Goal: Check status: Check status

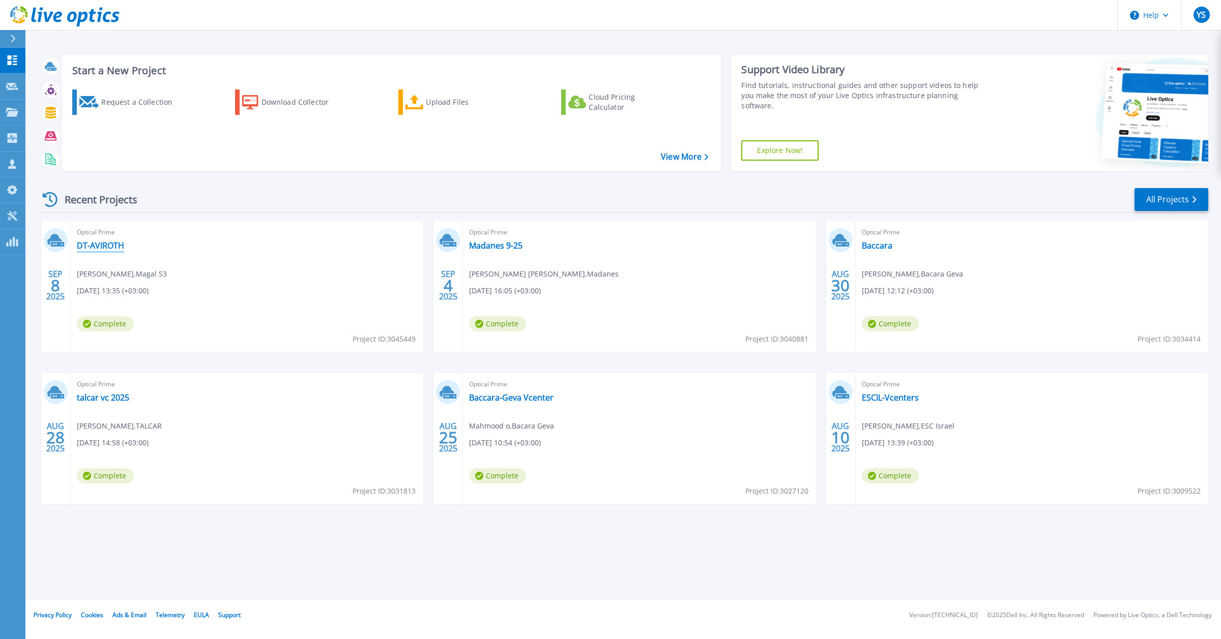
click at [109, 250] on link "DT-AVIROTH" at bounding box center [100, 246] width 47 height 10
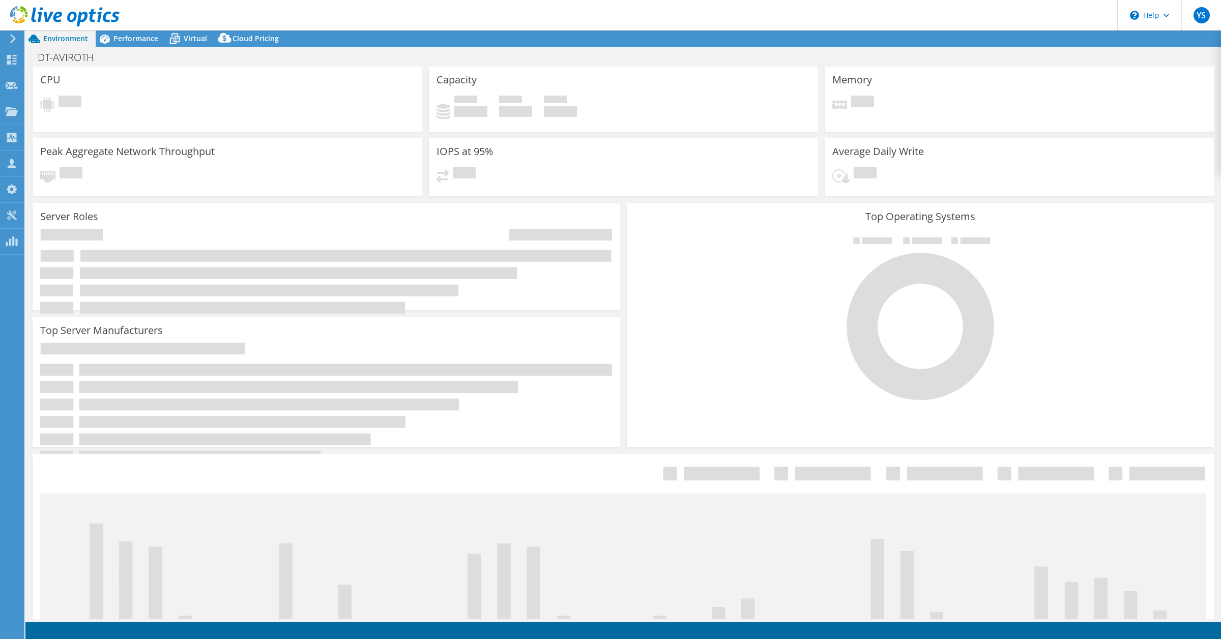
select select "USD"
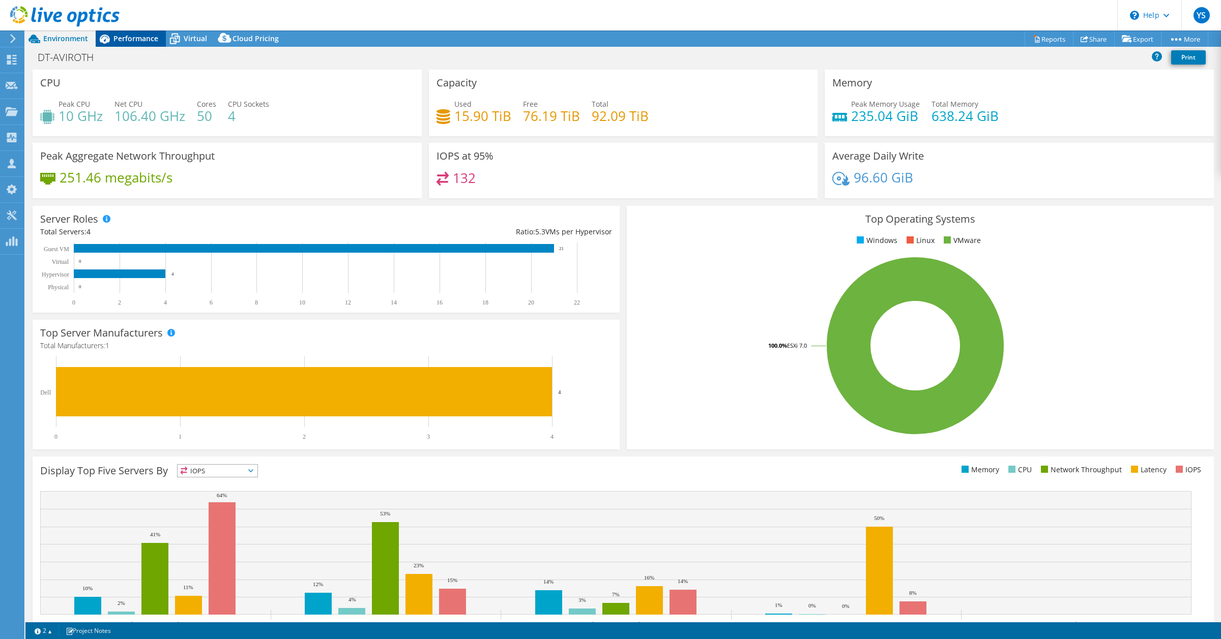
click at [138, 39] on span "Performance" at bounding box center [135, 39] width 45 height 10
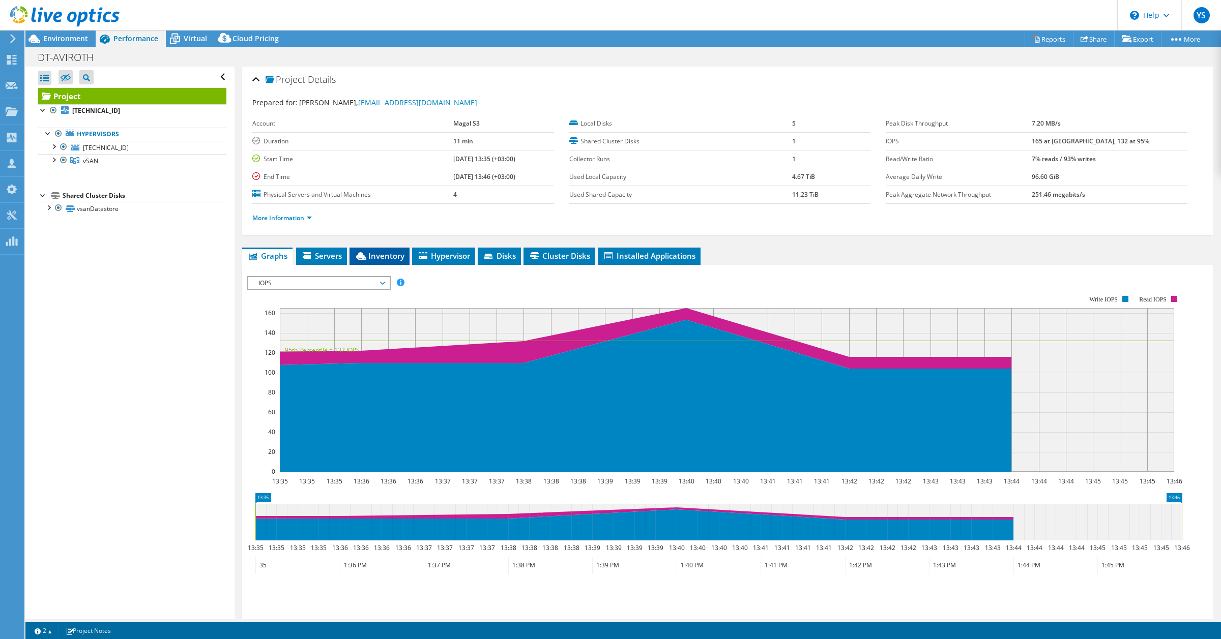
click at [385, 255] on span "Inventory" at bounding box center [380, 256] width 50 height 10
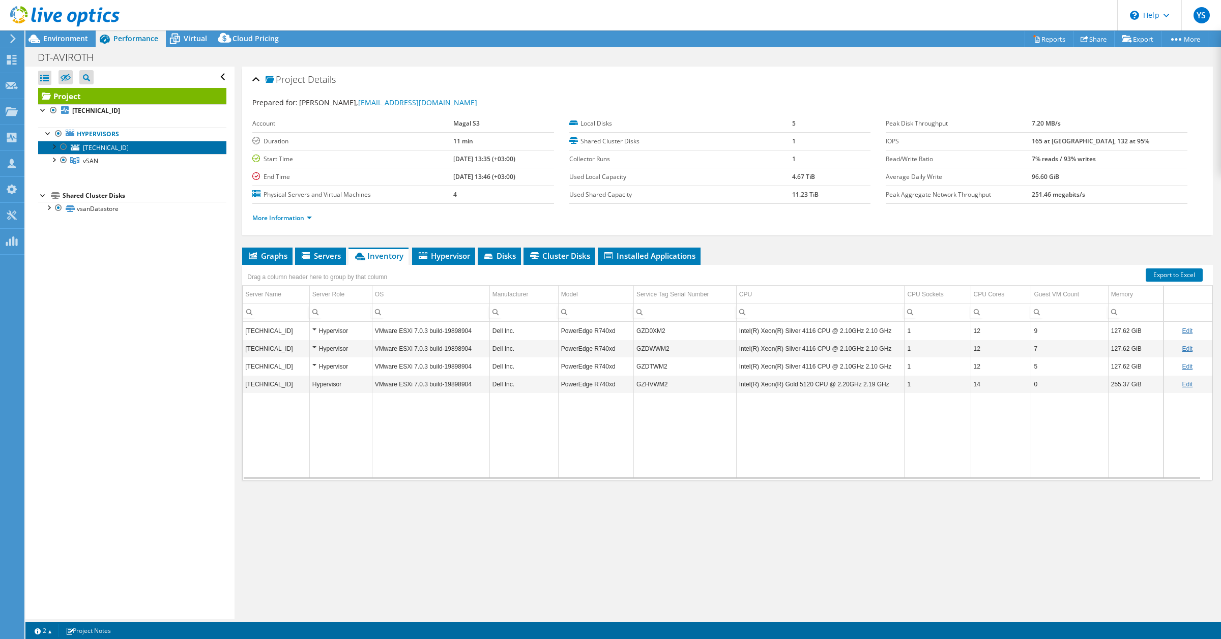
click at [107, 149] on span "[TECHNICAL_ID]" at bounding box center [106, 147] width 46 height 9
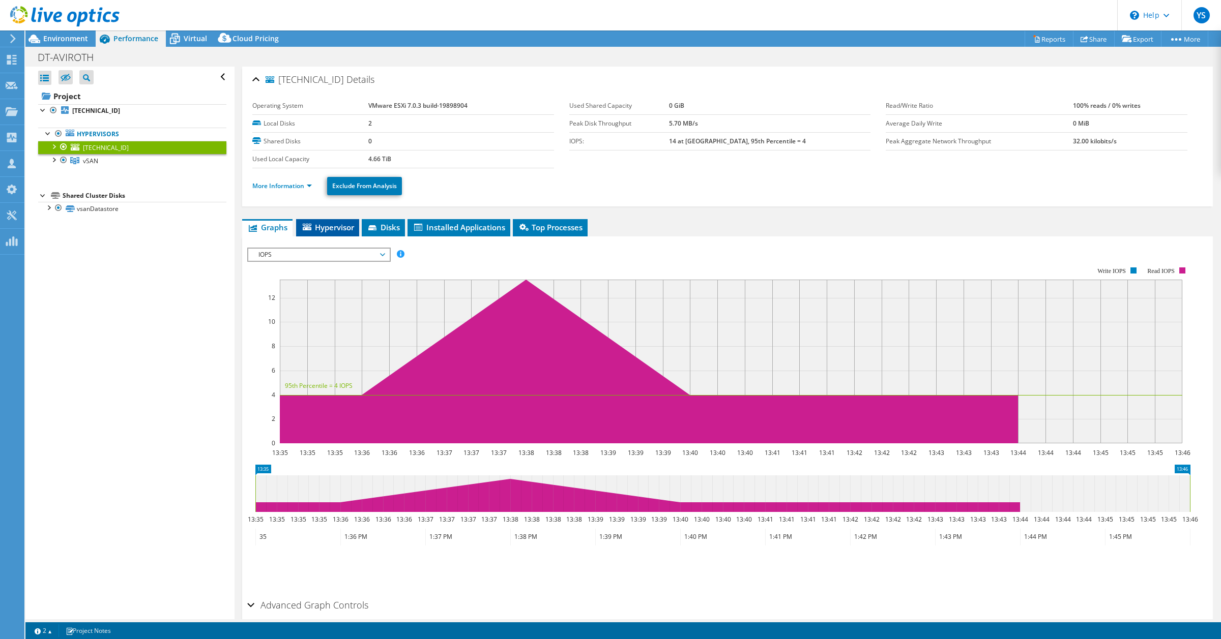
click at [315, 229] on span "Hypervisor" at bounding box center [327, 227] width 53 height 10
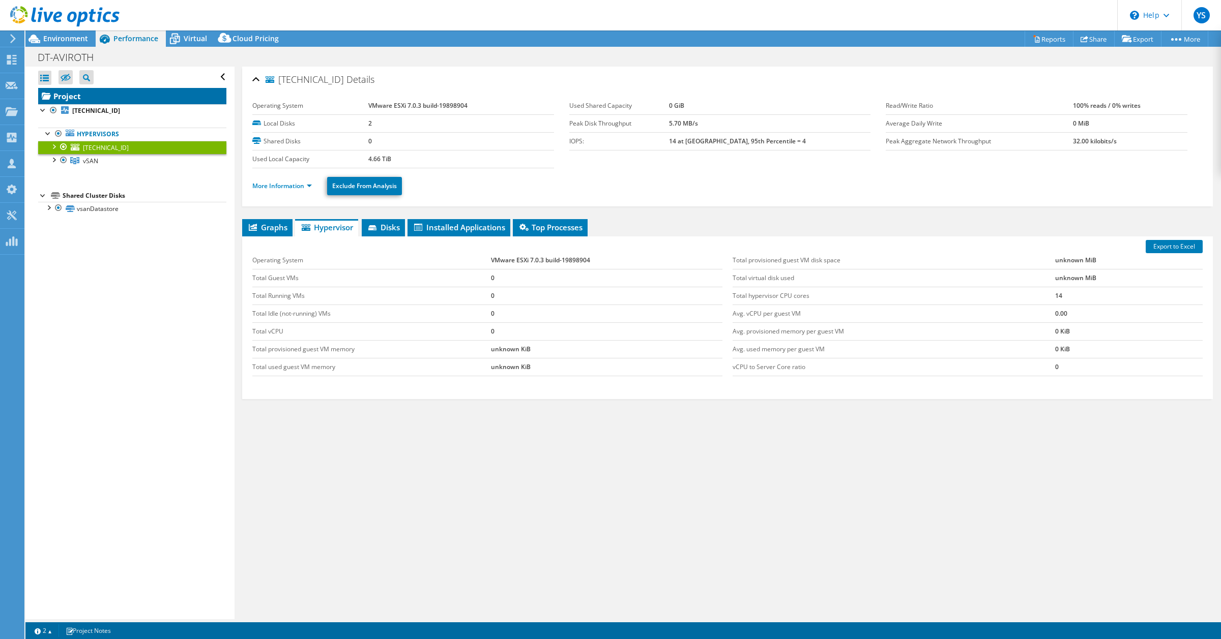
click at [59, 94] on link "Project" at bounding box center [132, 96] width 188 height 16
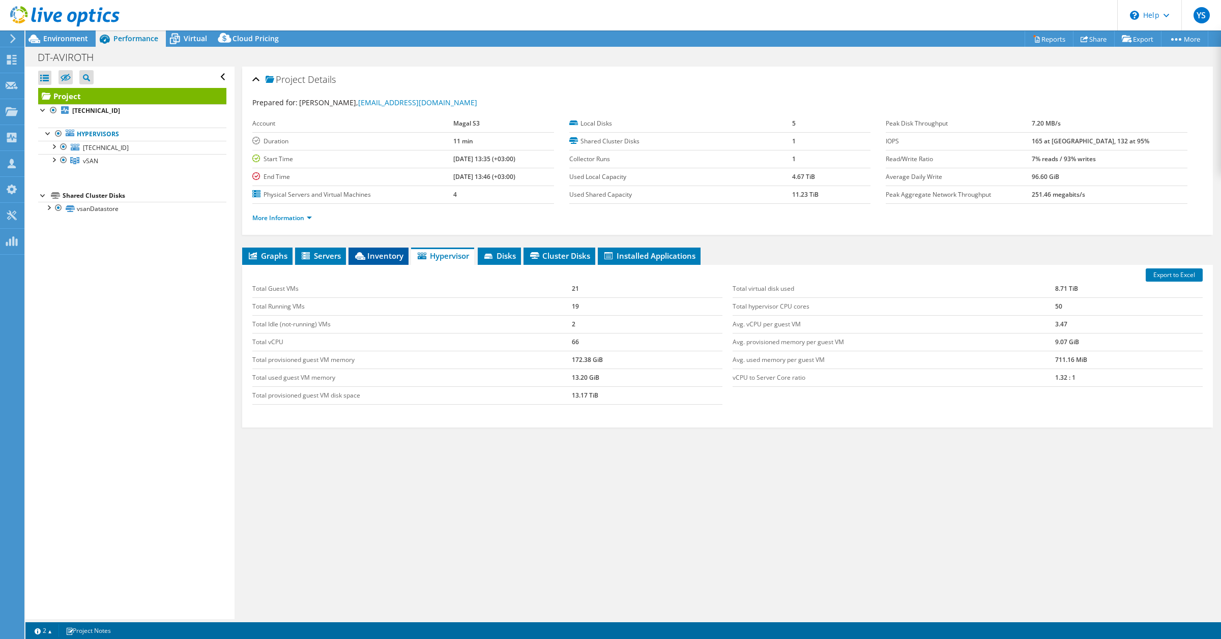
click at [374, 254] on span "Inventory" at bounding box center [379, 256] width 50 height 10
